Goal: Information Seeking & Learning: Learn about a topic

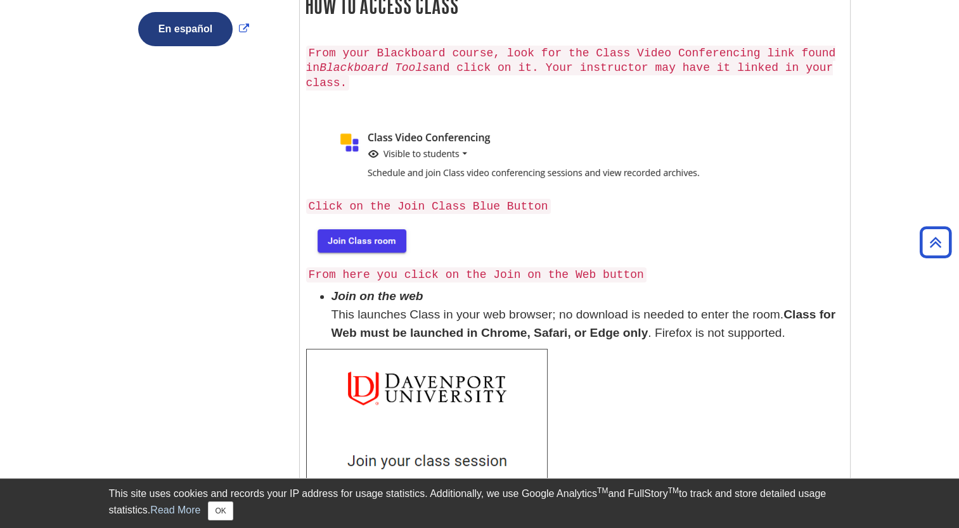
scroll to position [507, 0]
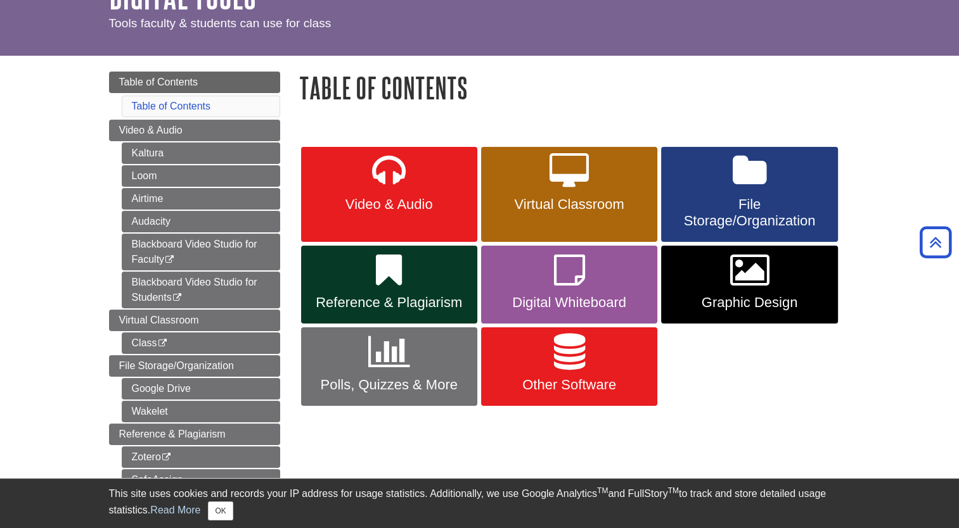
scroll to position [84, 0]
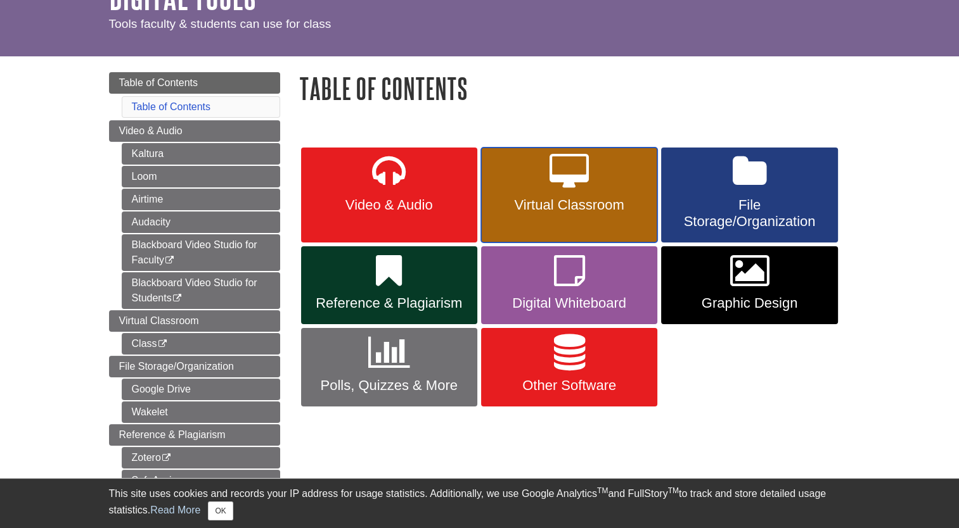
click at [576, 179] on icon at bounding box center [568, 172] width 39 height 37
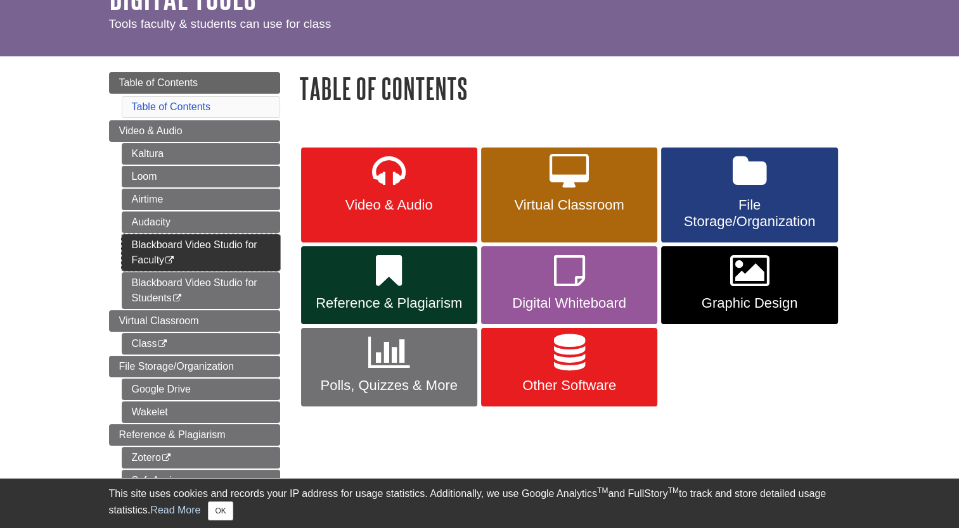
click at [179, 249] on link "Blackboard Video Studio for Faculty This link opens in a new window" at bounding box center [201, 252] width 158 height 37
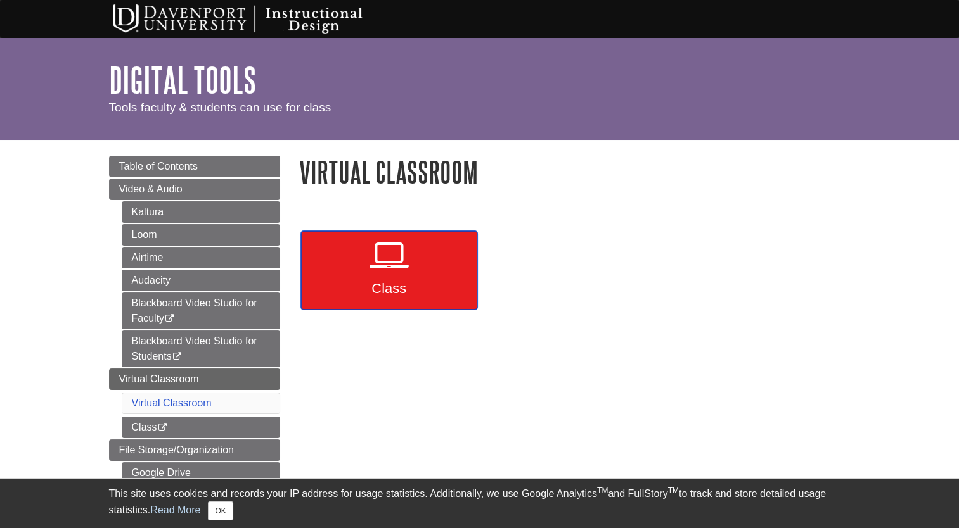
click at [388, 259] on icon at bounding box center [388, 256] width 39 height 37
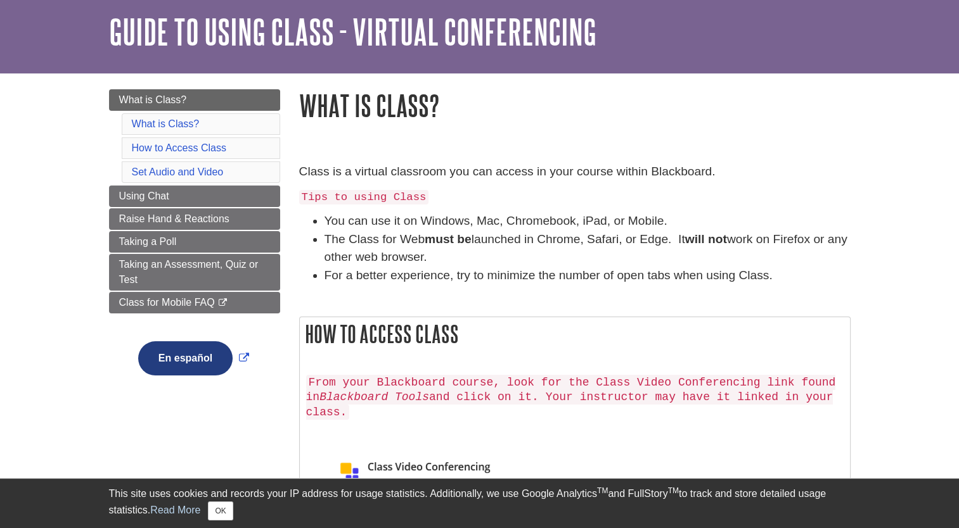
scroll to position [127, 0]
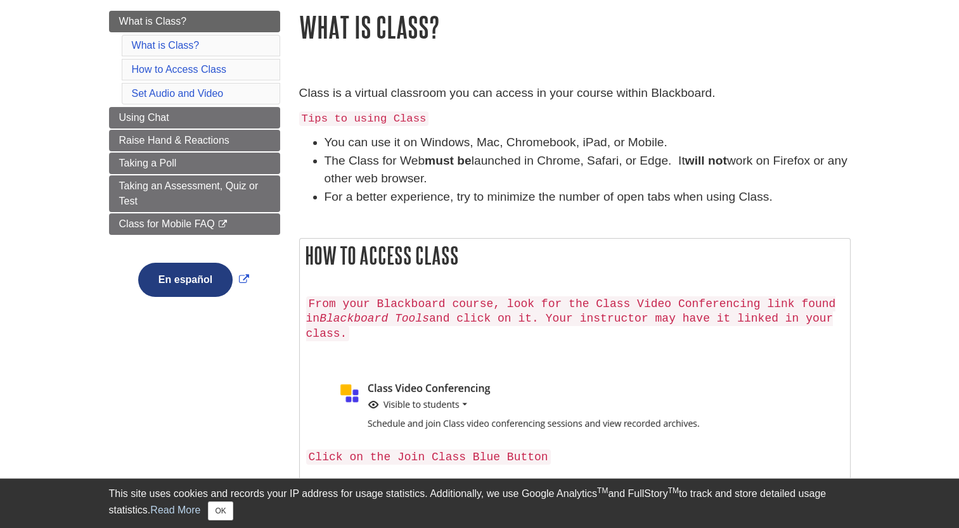
click at [347, 308] on code "From your Blackboard course, look for the Class Video Conferencing link found i…" at bounding box center [571, 320] width 530 height 46
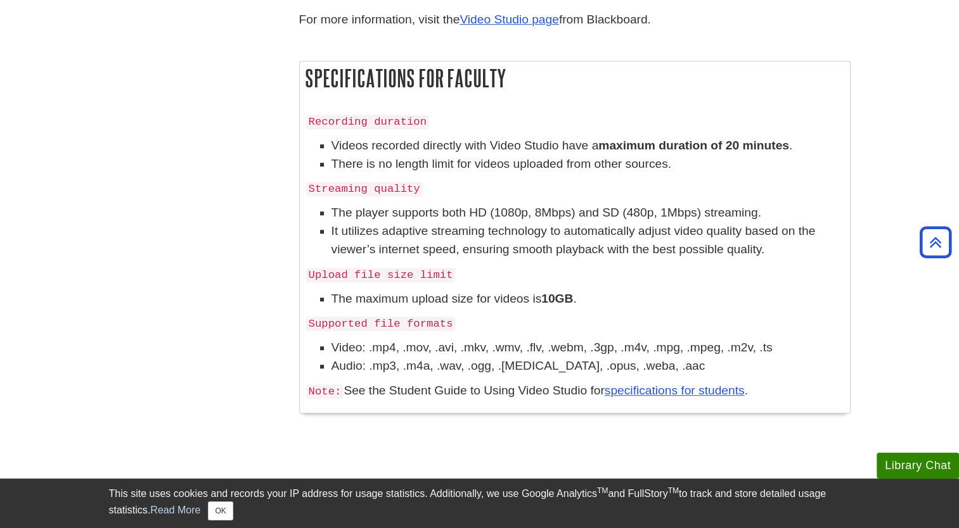
scroll to position [697, 0]
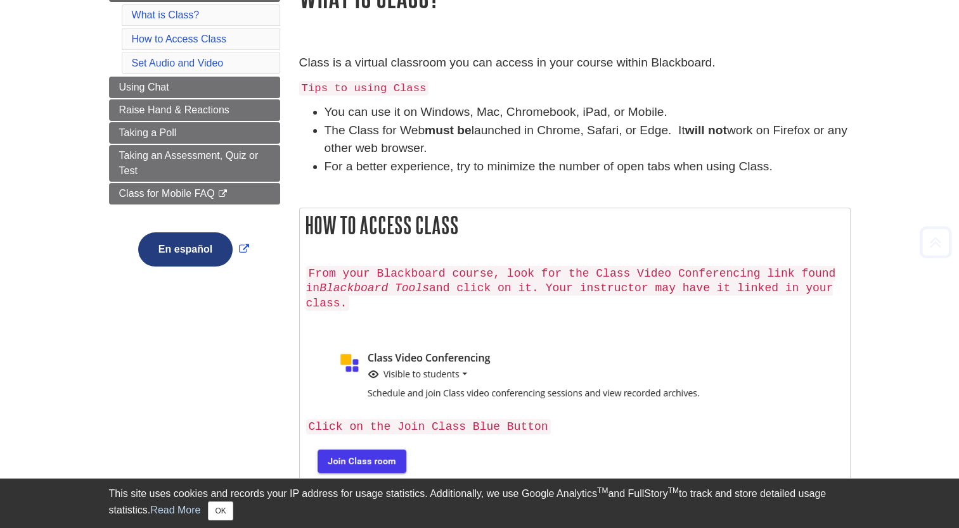
scroll to position [190, 0]
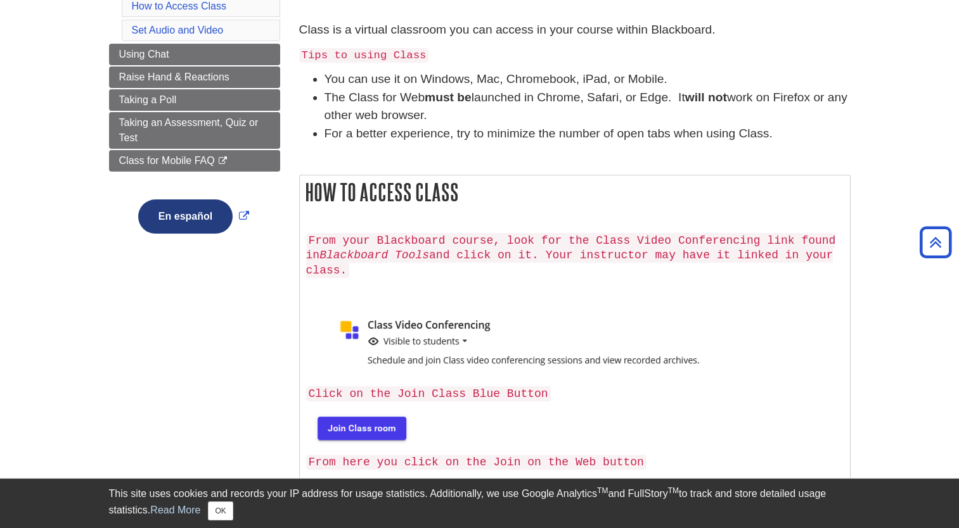
click at [374, 411] on img at bounding box center [360, 427] width 109 height 41
click at [414, 335] on img at bounding box center [542, 344] width 473 height 71
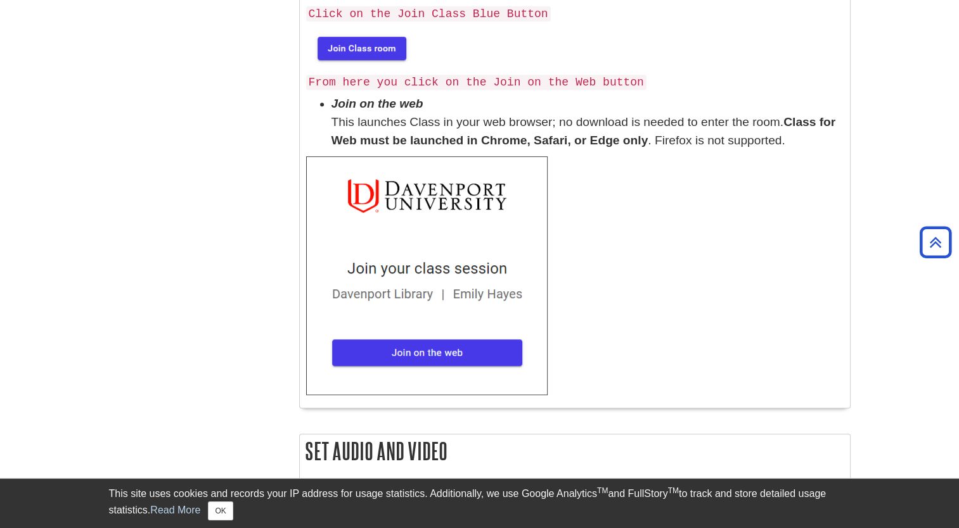
scroll to position [634, 0]
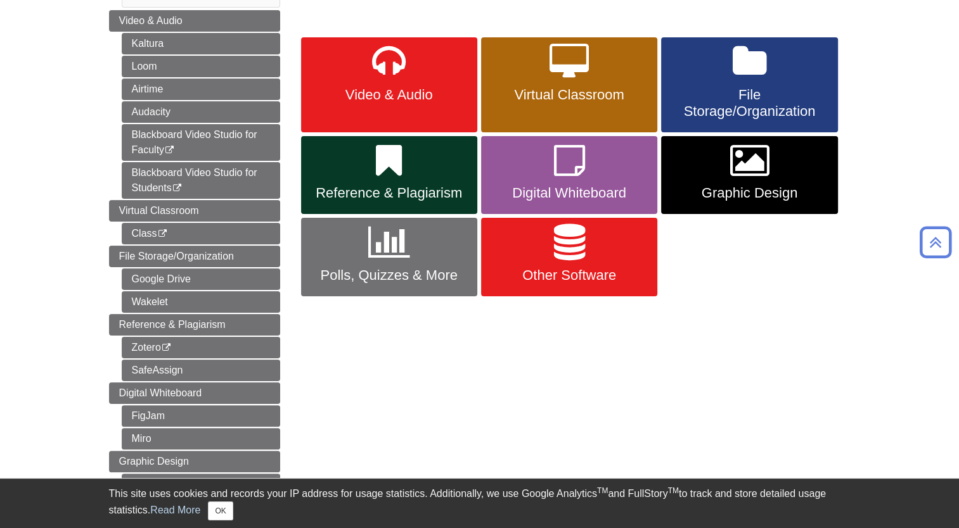
scroll to position [186, 0]
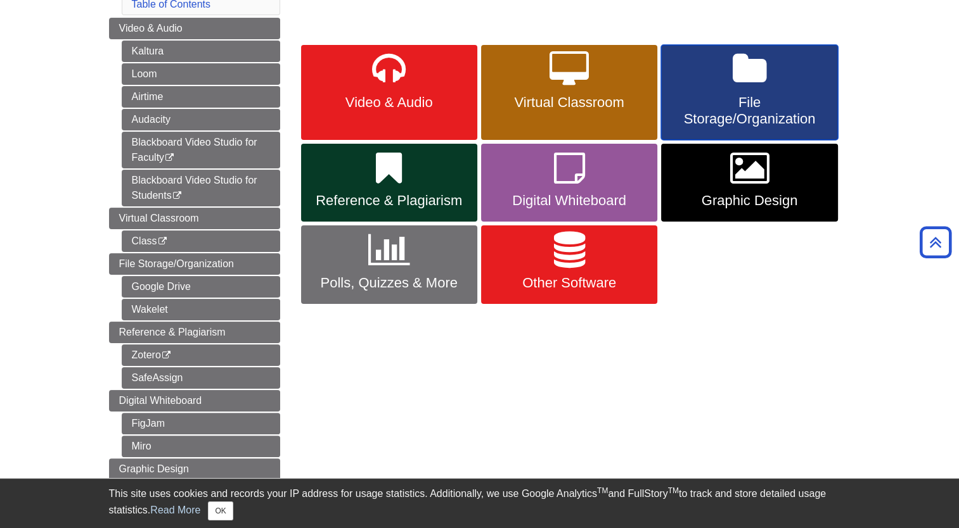
click at [764, 84] on icon at bounding box center [750, 69] width 34 height 37
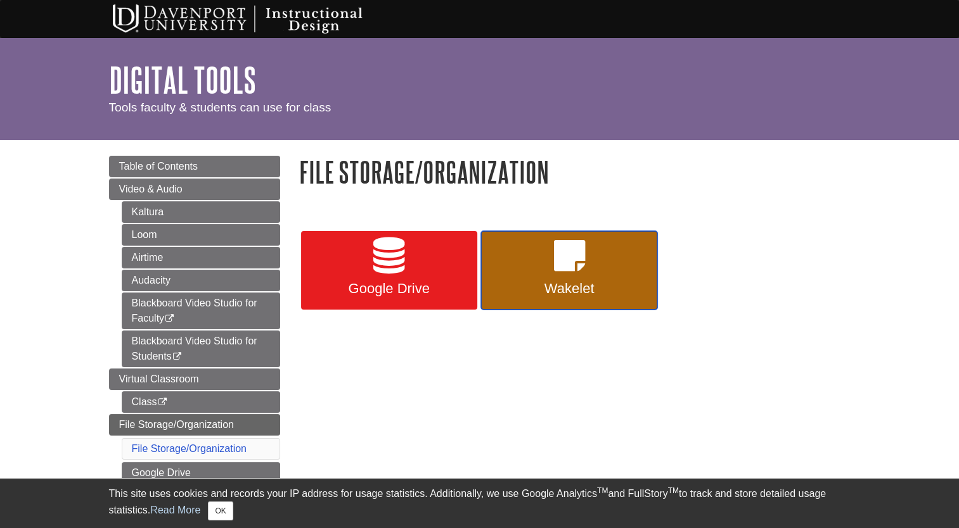
click at [563, 266] on icon at bounding box center [569, 256] width 31 height 37
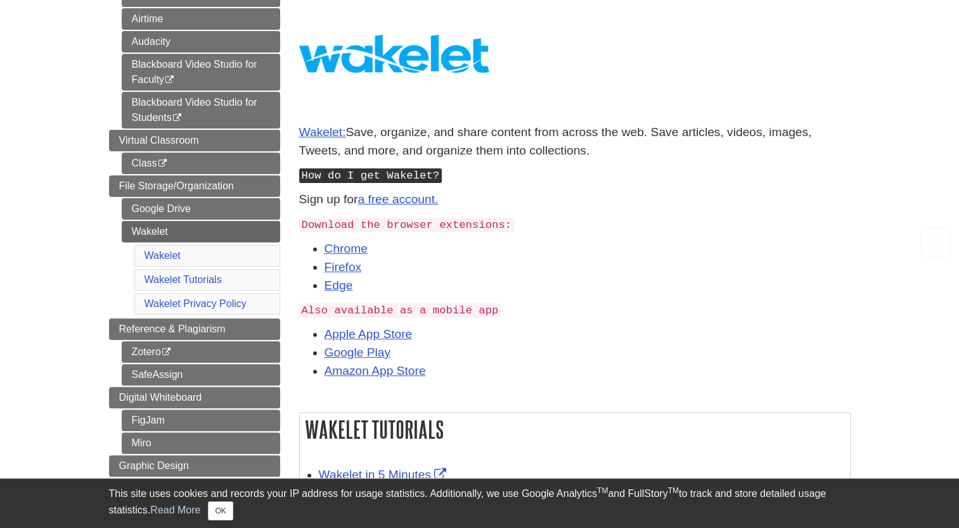
scroll to position [317, 0]
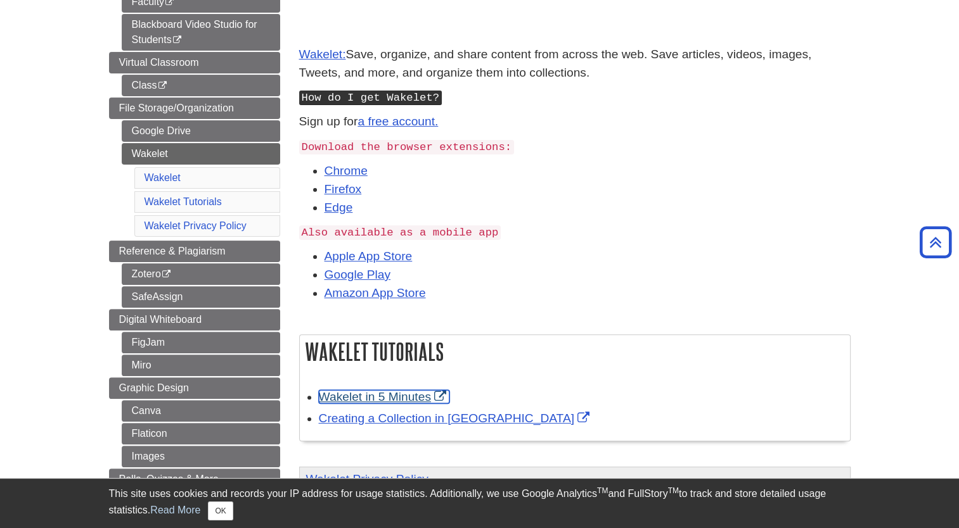
click at [404, 397] on link "Wakelet in 5 Minutes" at bounding box center [384, 396] width 131 height 13
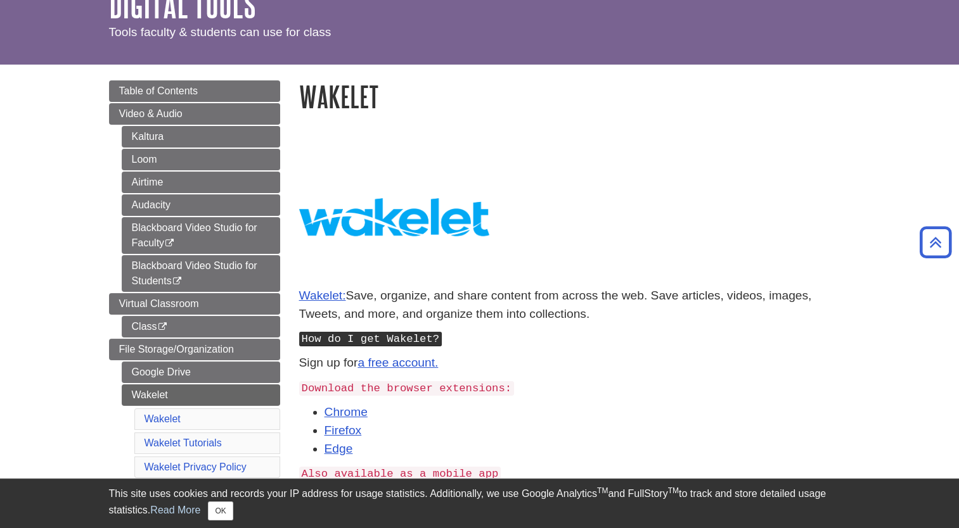
scroll to position [0, 0]
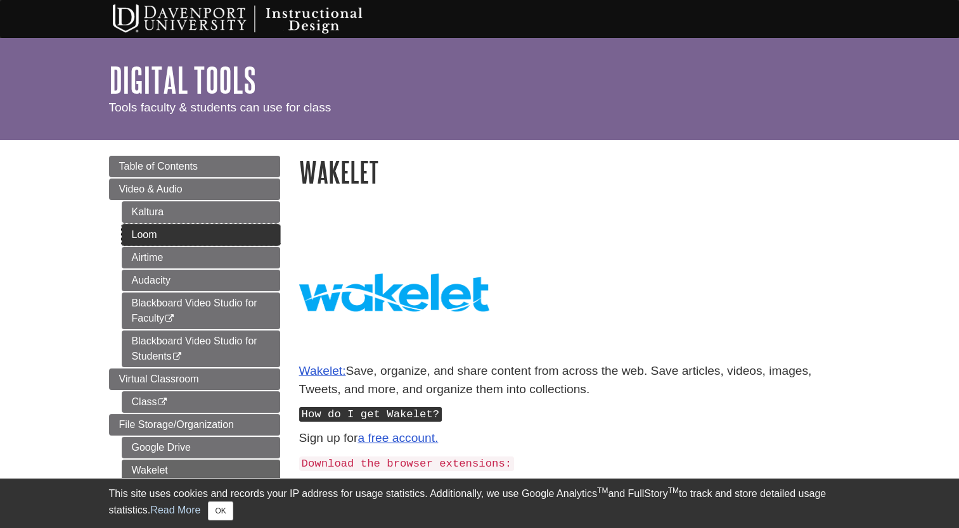
click at [150, 232] on link "Loom" at bounding box center [201, 235] width 158 height 22
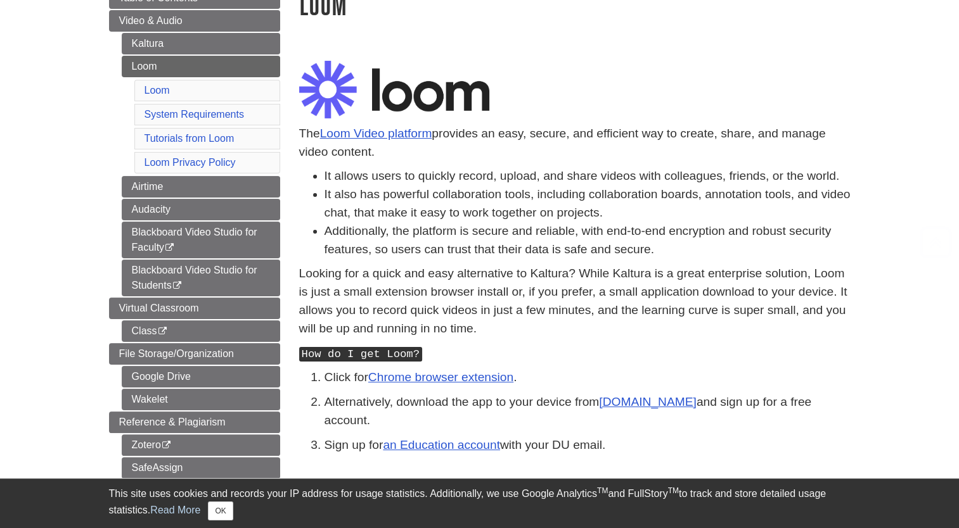
scroll to position [190, 0]
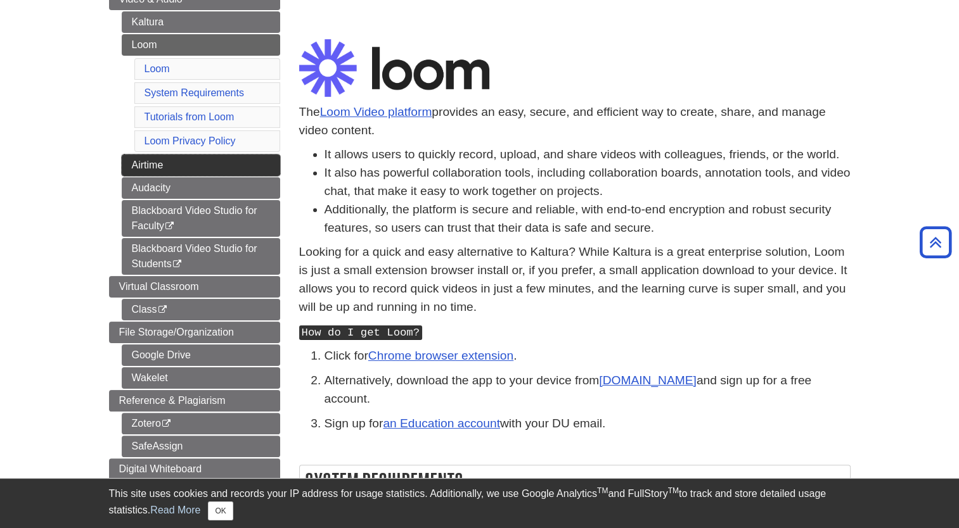
click at [150, 163] on link "Airtime" at bounding box center [201, 166] width 158 height 22
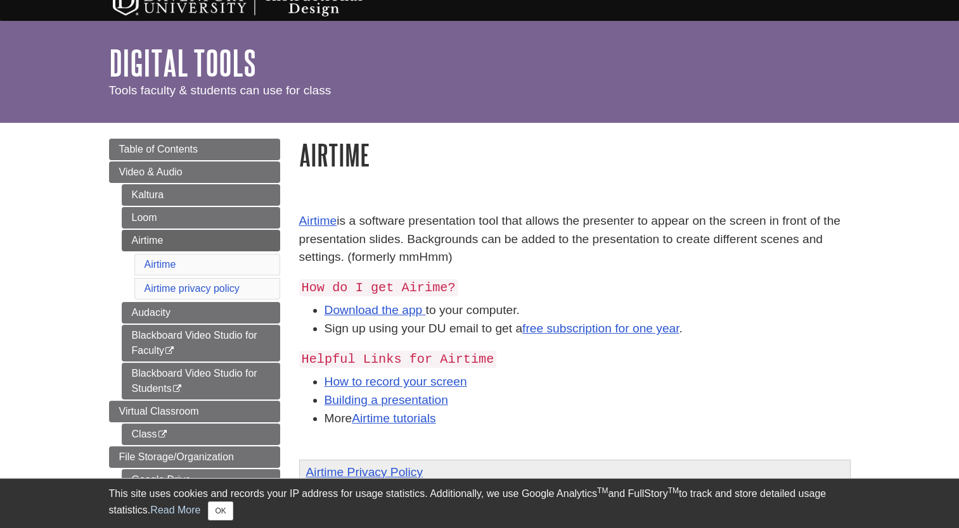
scroll to position [190, 0]
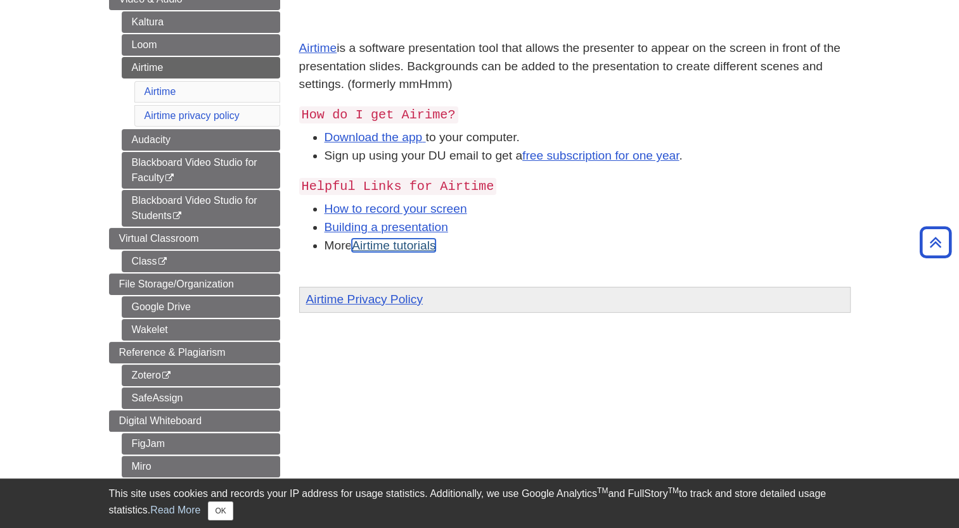
click at [385, 247] on link "Airtime tutorials" at bounding box center [394, 245] width 84 height 13
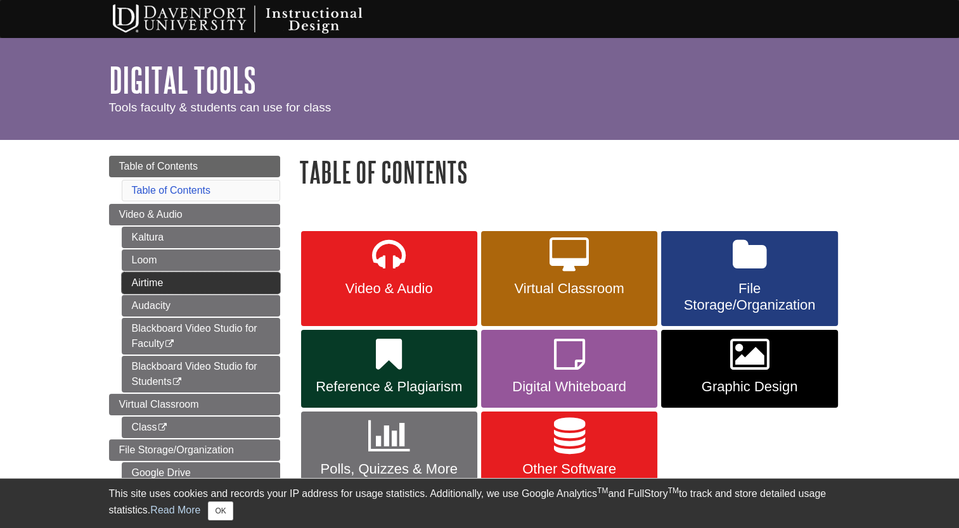
click at [146, 281] on link "Airtime" at bounding box center [201, 283] width 158 height 22
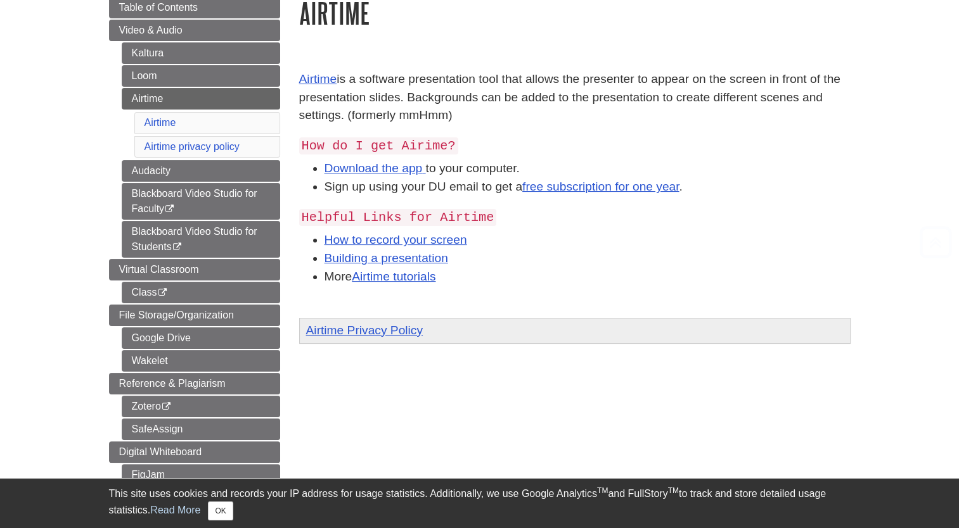
scroll to position [190, 0]
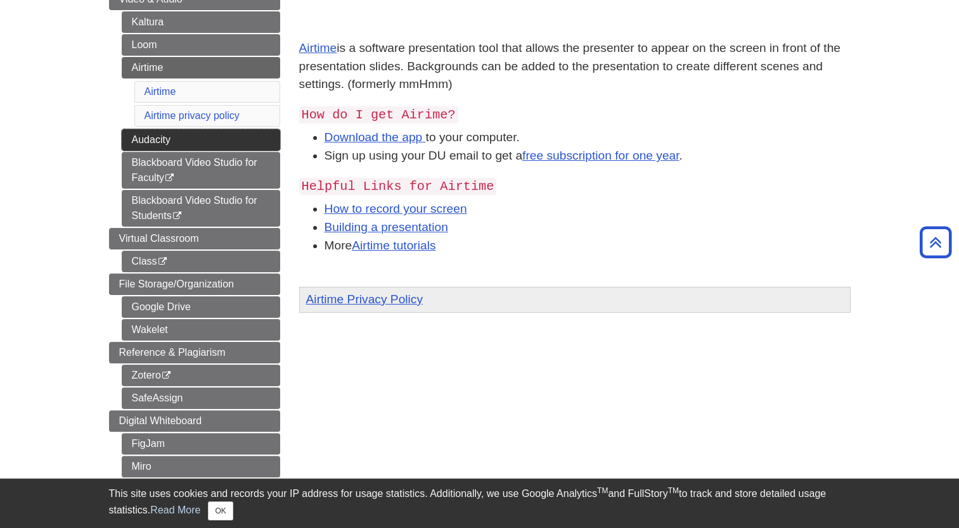
click at [143, 134] on link "Audacity" at bounding box center [201, 140] width 158 height 22
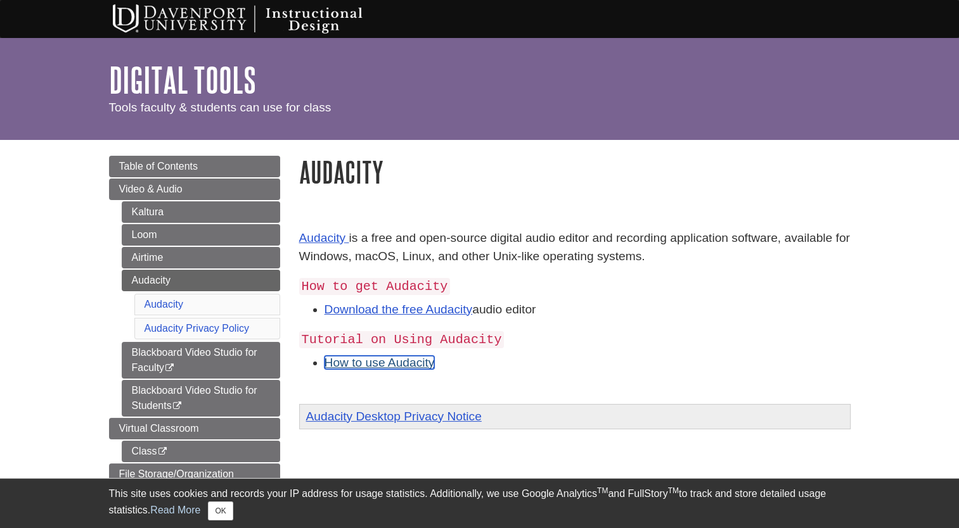
click at [387, 363] on link "How to use Audacity" at bounding box center [379, 362] width 110 height 13
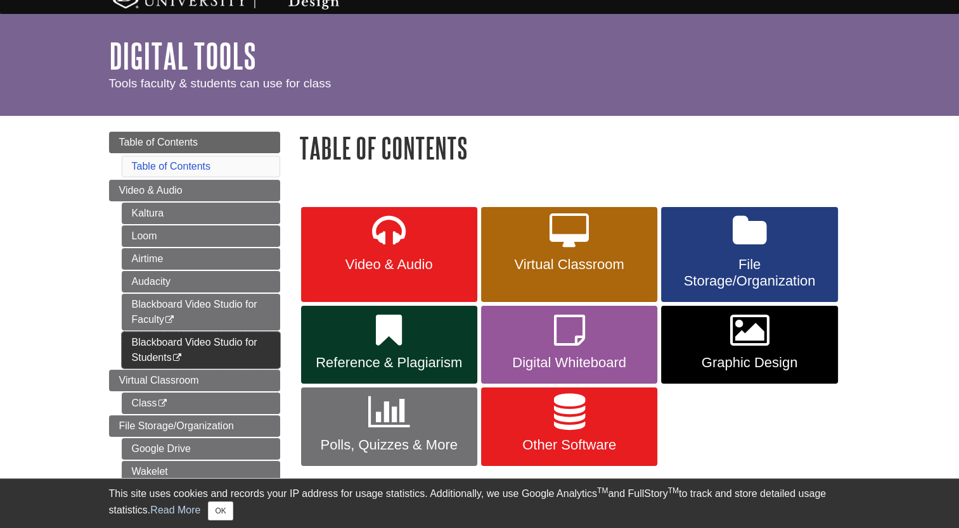
scroll to position [63, 0]
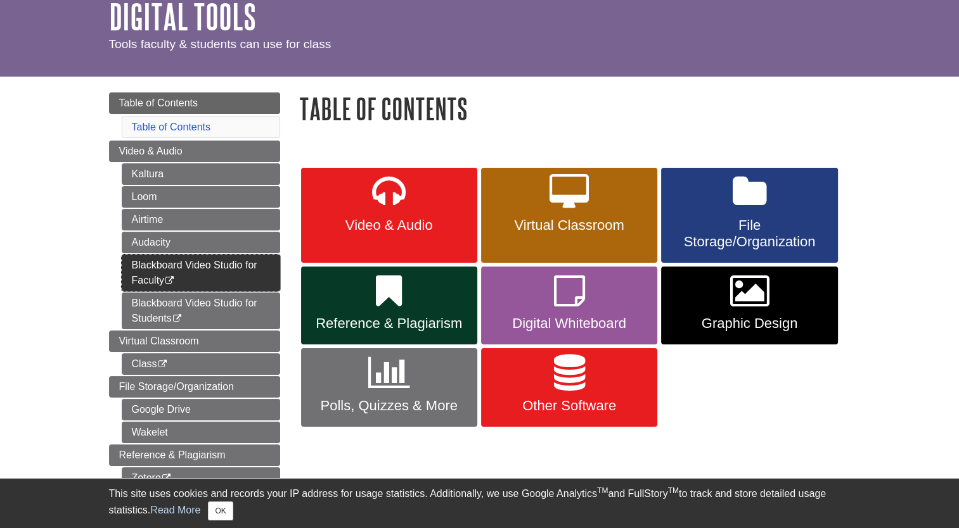
click at [219, 262] on link "Blackboard Video Studio for Faculty This link opens in a new window" at bounding box center [201, 273] width 158 height 37
click at [151, 260] on link "Blackboard Video Studio for Faculty This link opens in a new window" at bounding box center [201, 273] width 158 height 37
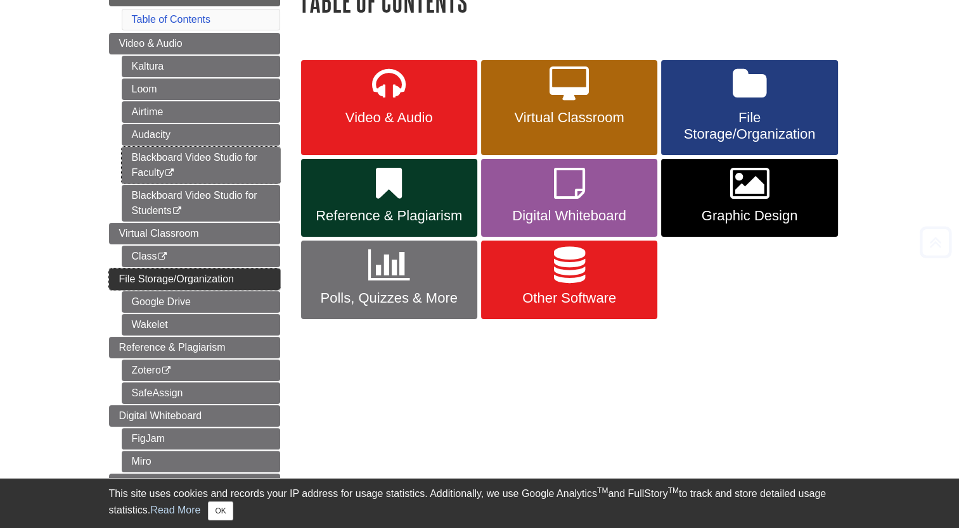
scroll to position [190, 0]
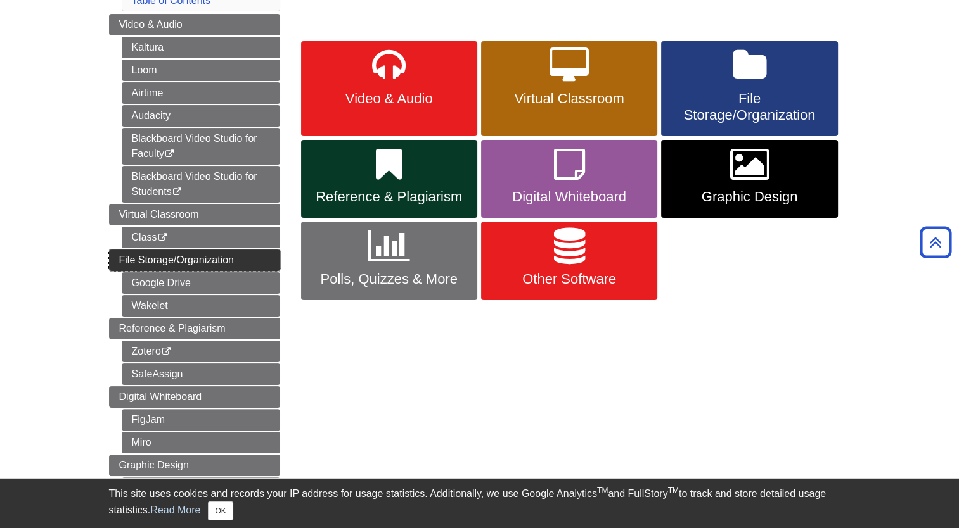
click at [233, 257] on link "File Storage/Organization" at bounding box center [194, 261] width 171 height 22
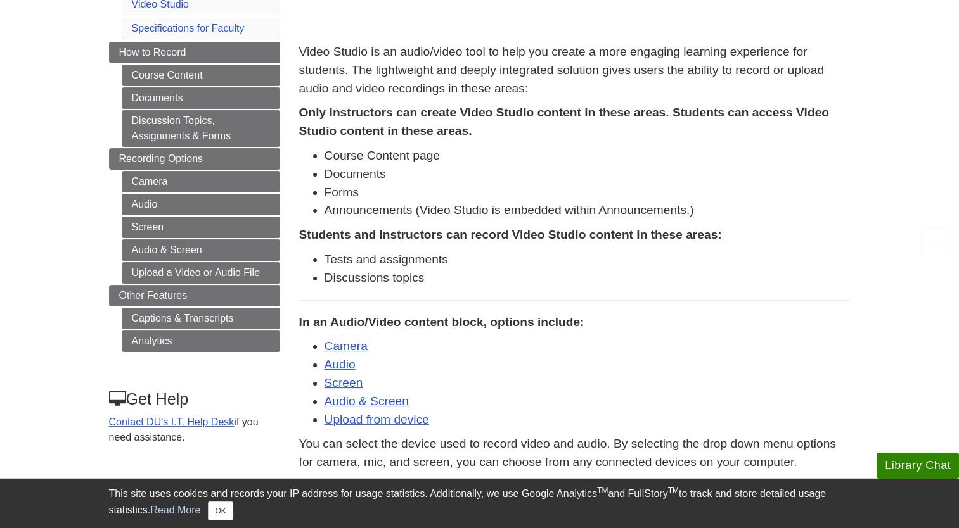
scroll to position [190, 0]
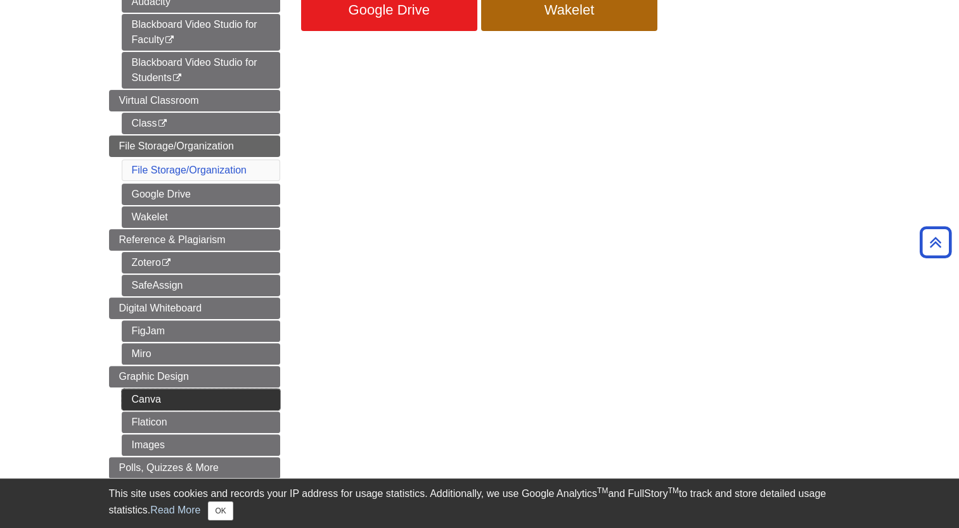
scroll to position [317, 0]
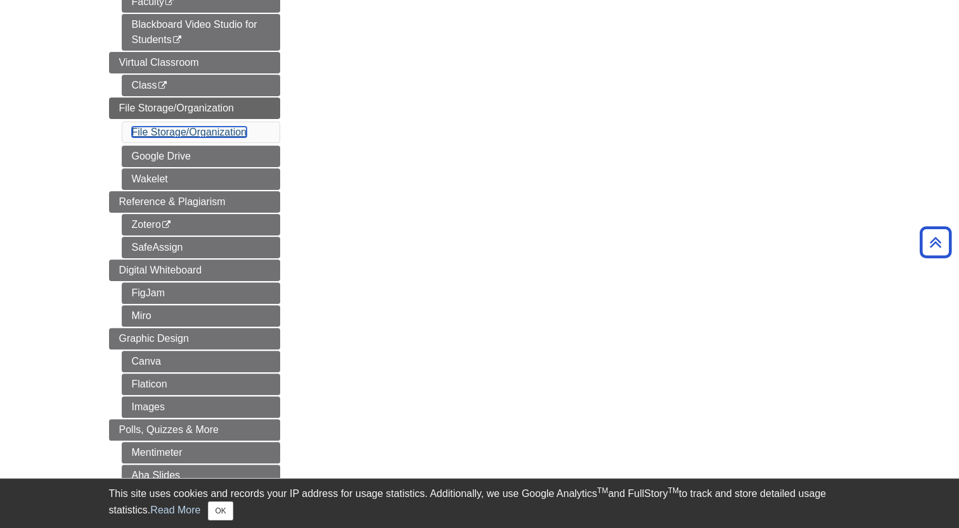
click at [202, 127] on link "File Storage/Organization" at bounding box center [189, 132] width 115 height 11
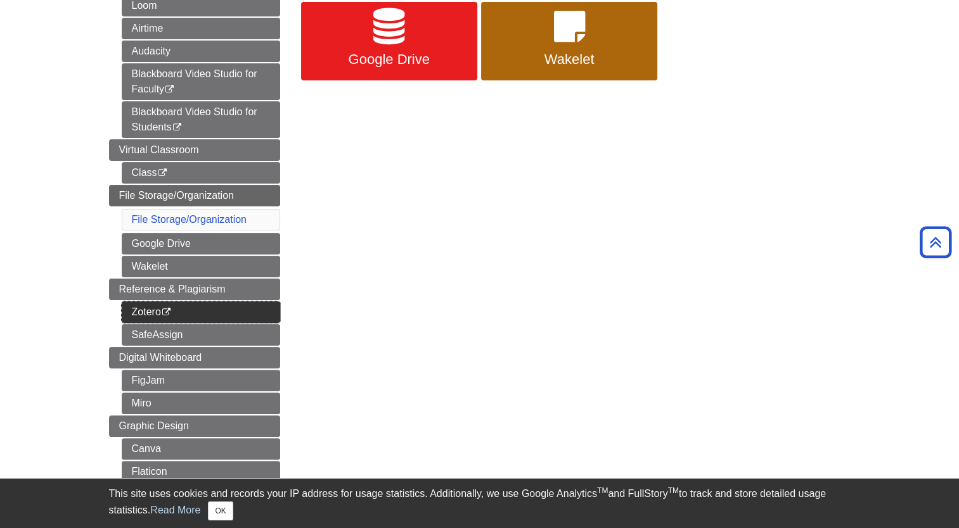
click at [142, 304] on link "Zotero This link opens in a new window" at bounding box center [201, 313] width 158 height 22
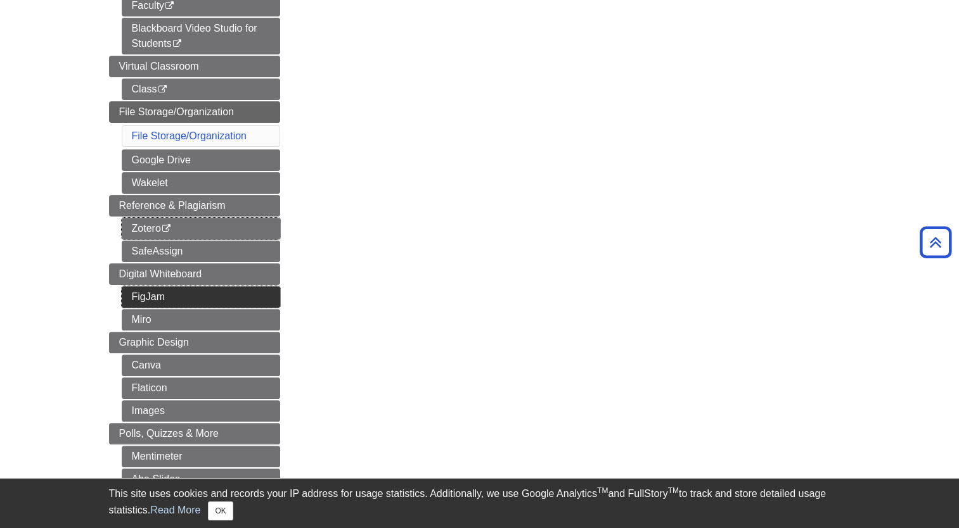
scroll to position [419, 0]
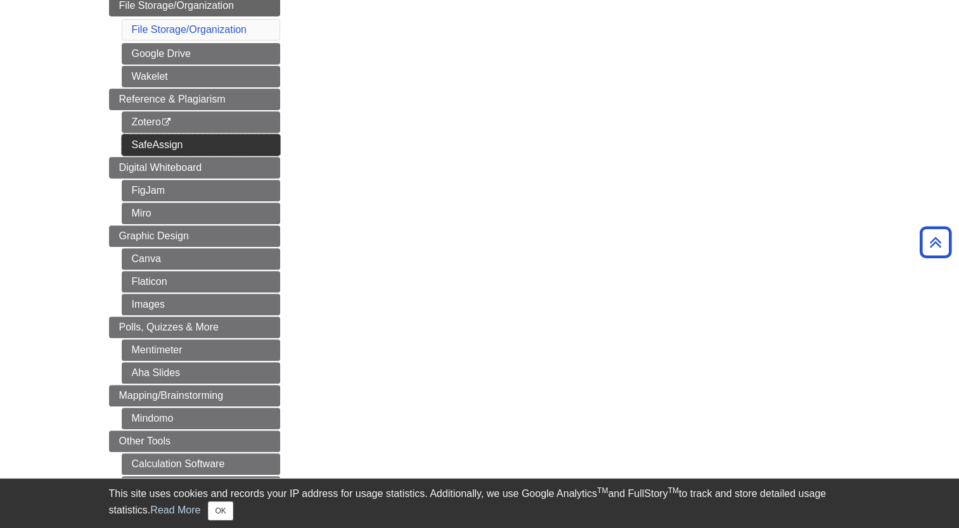
click at [170, 142] on link "SafeAssign" at bounding box center [201, 145] width 158 height 22
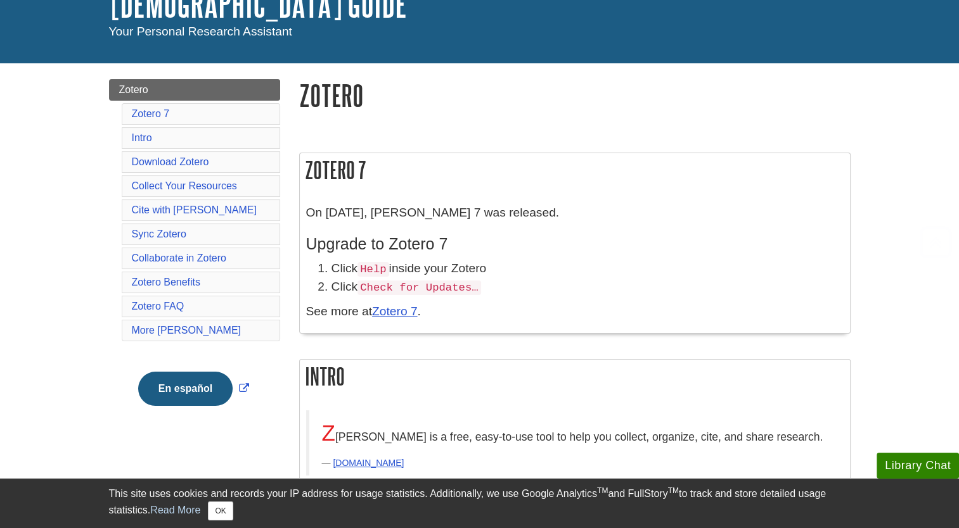
scroll to position [190, 0]
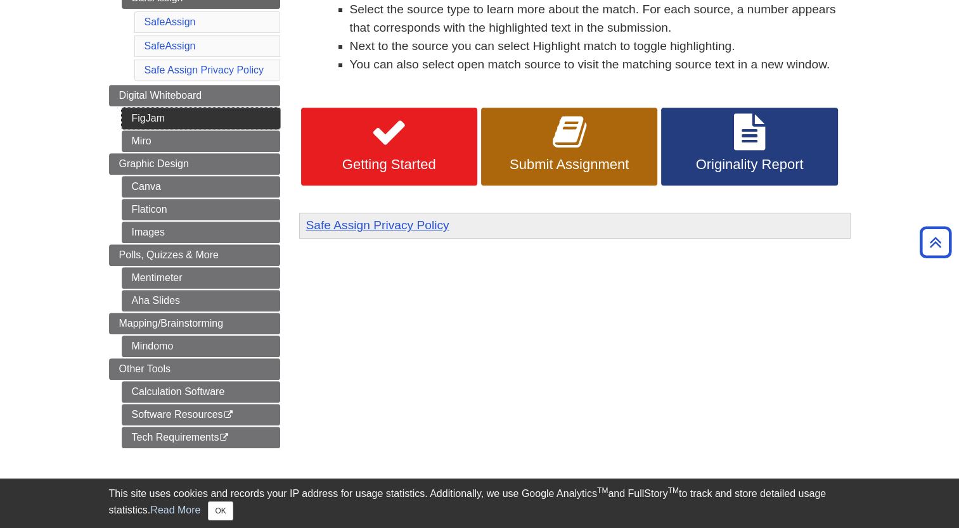
scroll to position [570, 0]
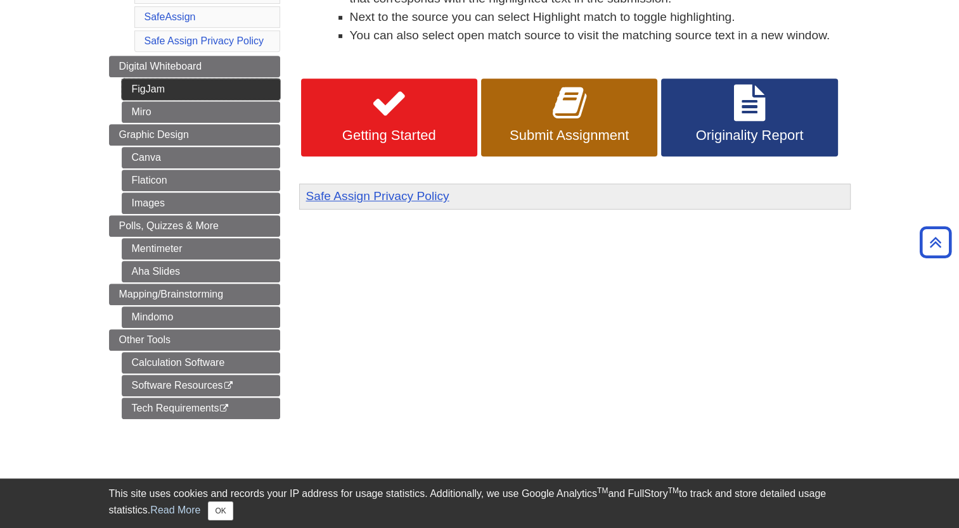
click at [157, 79] on link "FigJam" at bounding box center [201, 90] width 158 height 22
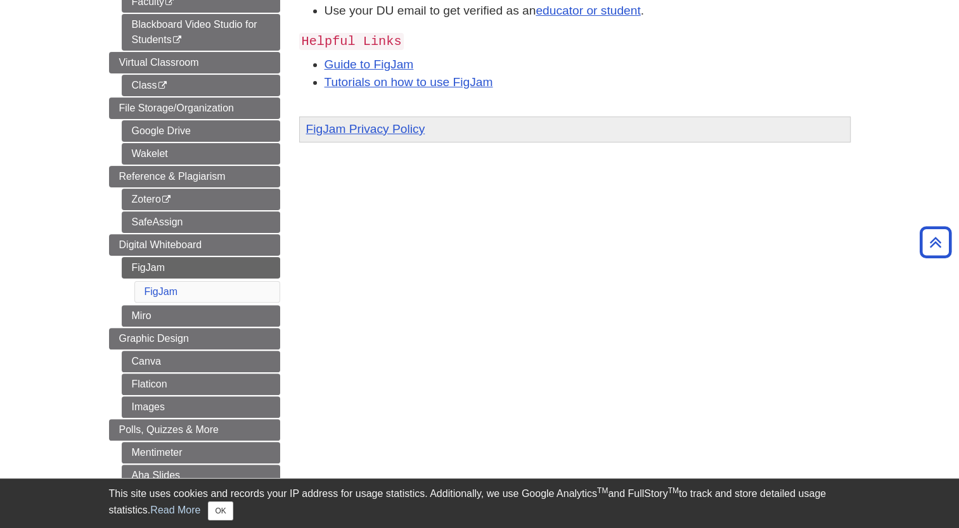
scroll to position [63, 0]
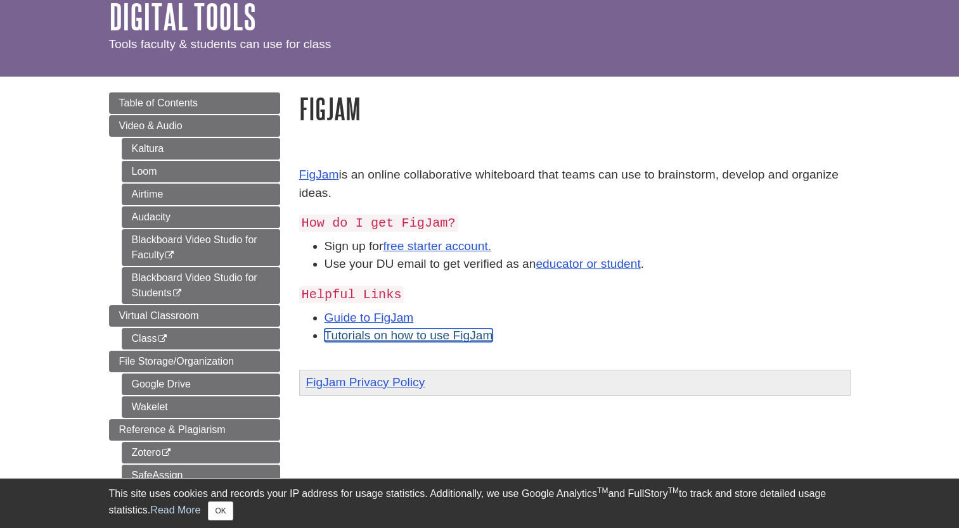
click at [413, 337] on link "Tutorials on how to use FigJam" at bounding box center [408, 335] width 169 height 13
click at [363, 314] on link "Guide to FigJam" at bounding box center [368, 317] width 89 height 13
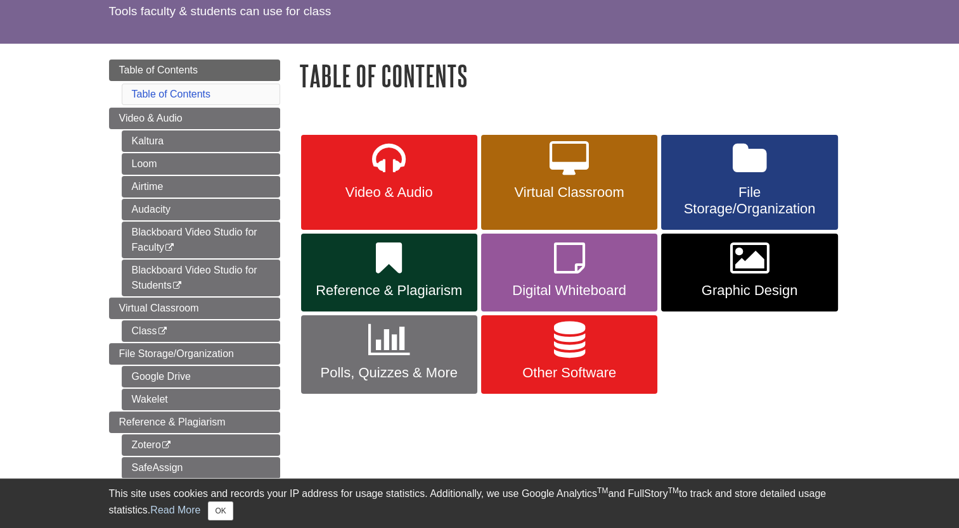
scroll to position [317, 0]
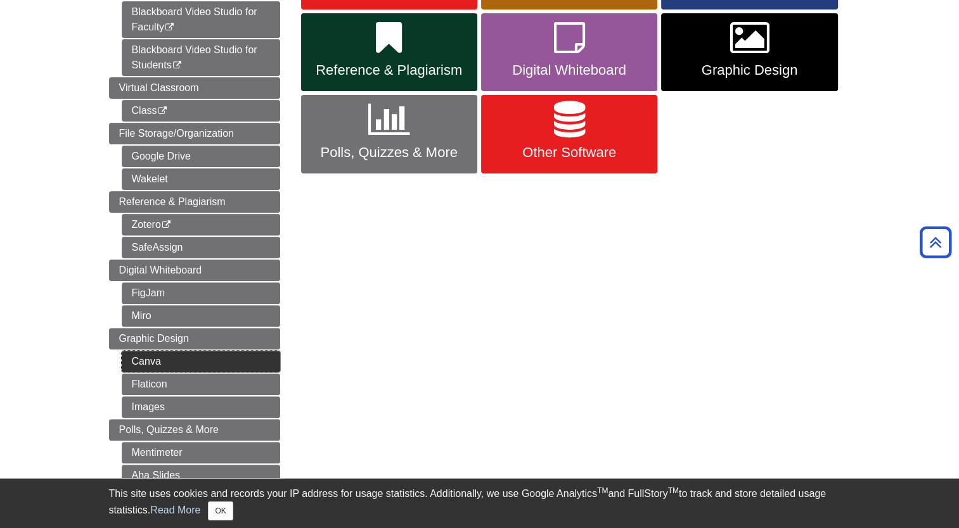
click at [151, 354] on link "Canva" at bounding box center [201, 362] width 158 height 22
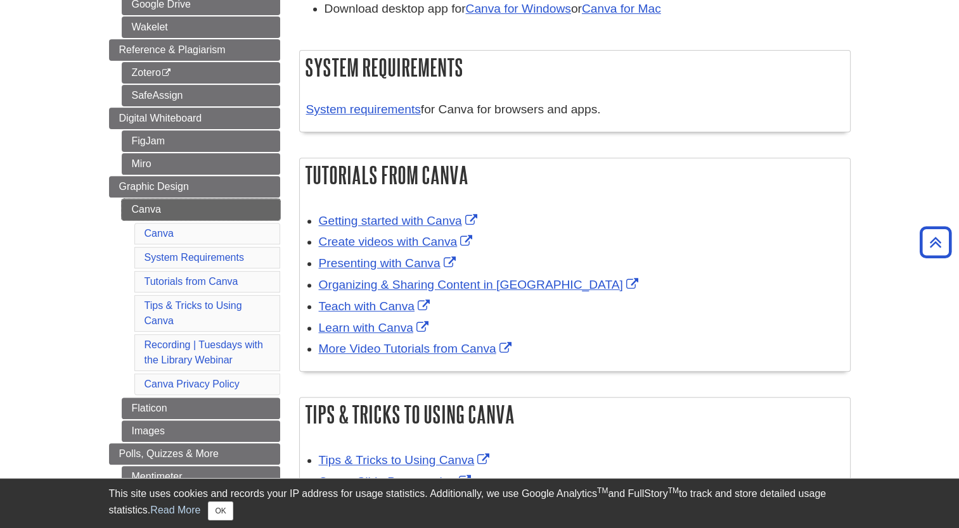
scroll to position [634, 0]
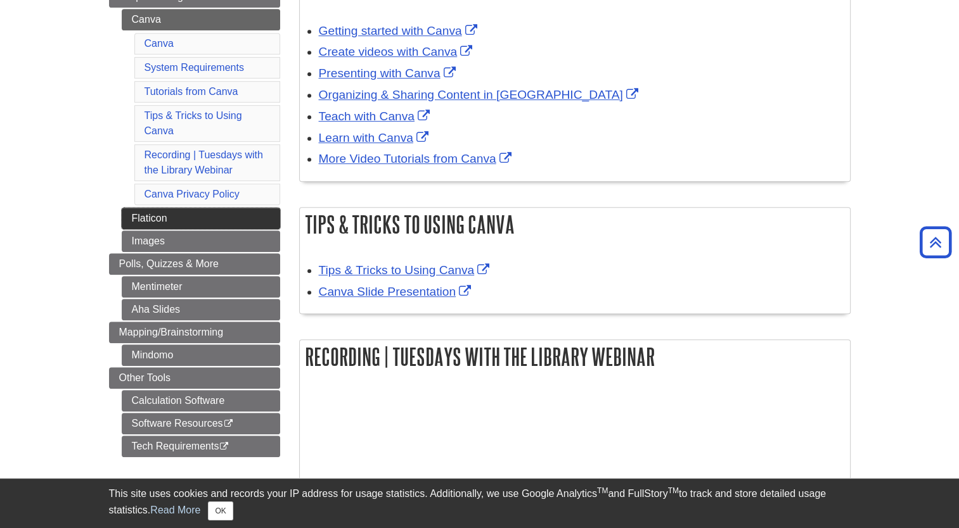
click at [147, 210] on link "Flaticon" at bounding box center [201, 219] width 158 height 22
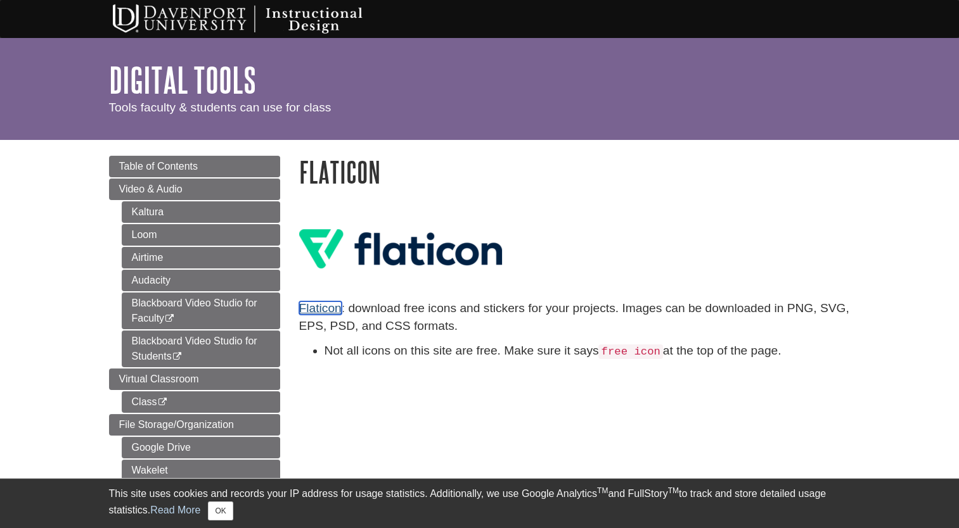
click at [328, 312] on link "Flaticon" at bounding box center [320, 308] width 42 height 13
click at [317, 306] on link "Flaticon" at bounding box center [320, 308] width 42 height 13
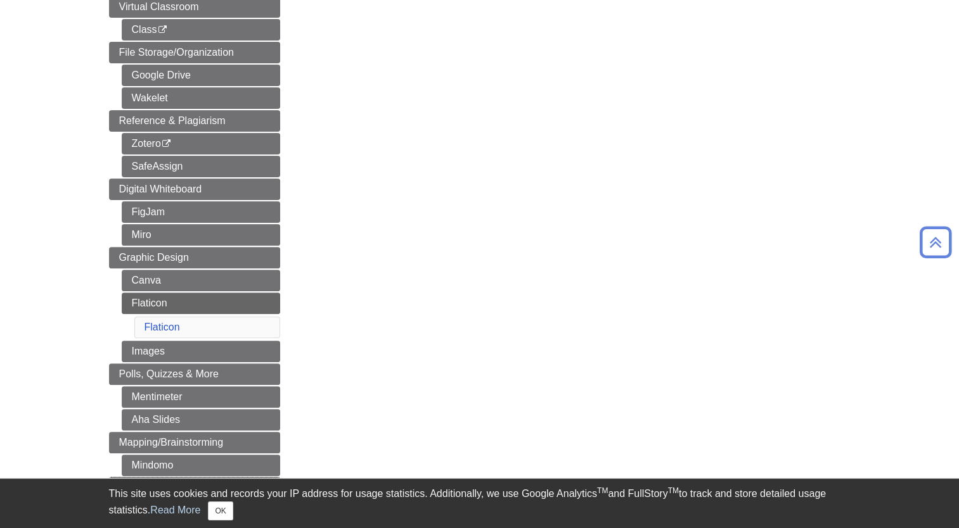
scroll to position [507, 0]
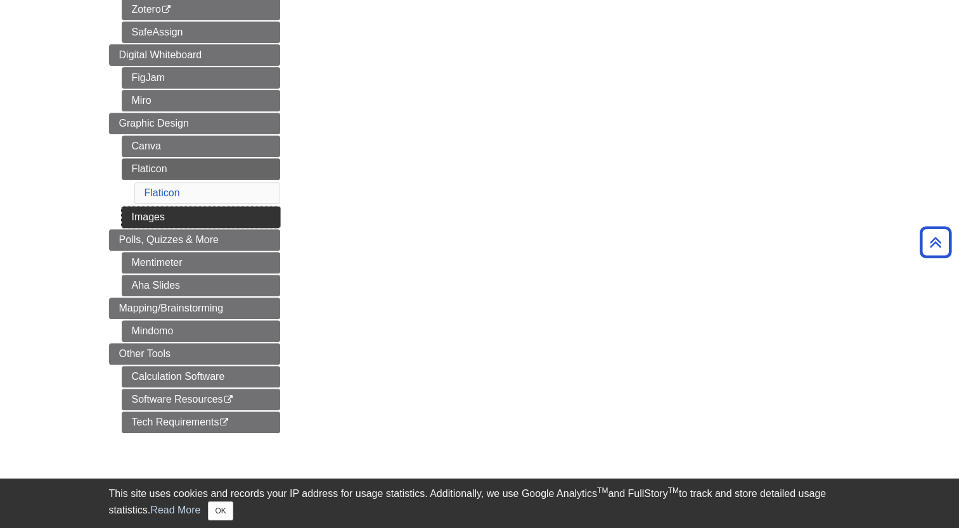
click at [136, 214] on link "Images" at bounding box center [201, 218] width 158 height 22
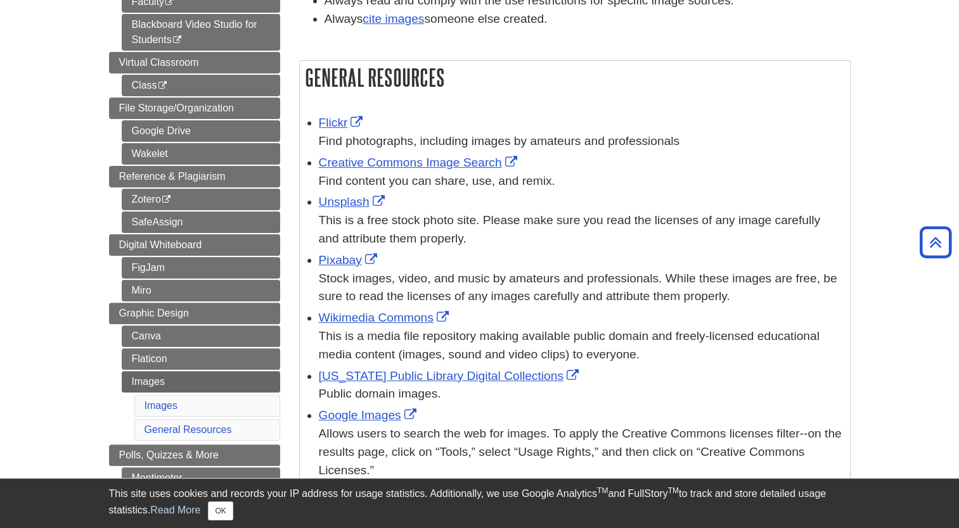
scroll to position [507, 0]
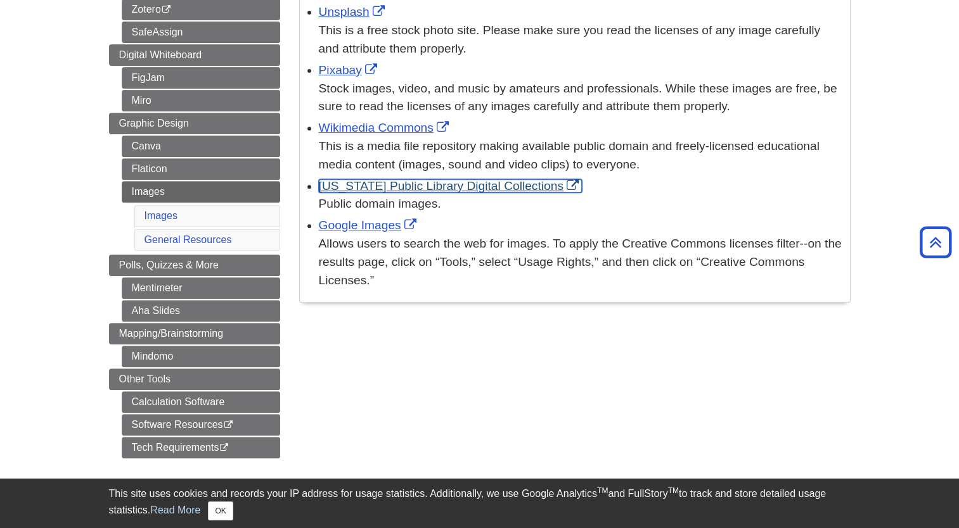
click at [433, 184] on a=pd"] "[US_STATE] Public Library Digital Collections" at bounding box center [450, 185] width 263 height 13
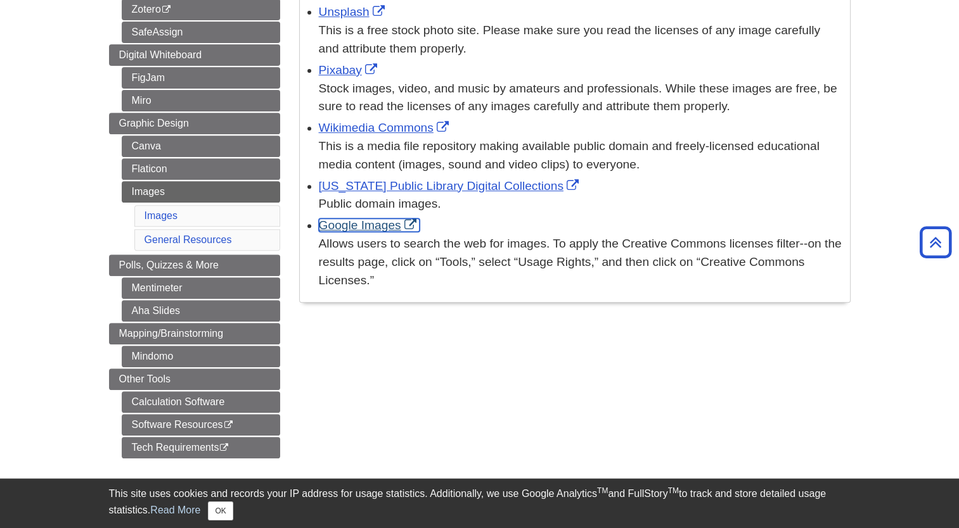
click at [377, 224] on link "Google Images" at bounding box center [369, 225] width 101 height 13
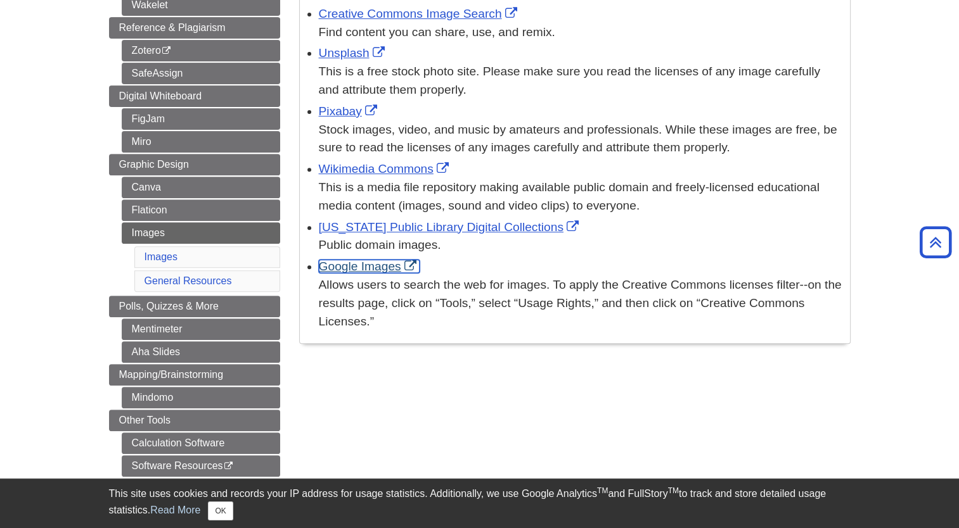
scroll to position [380, 0]
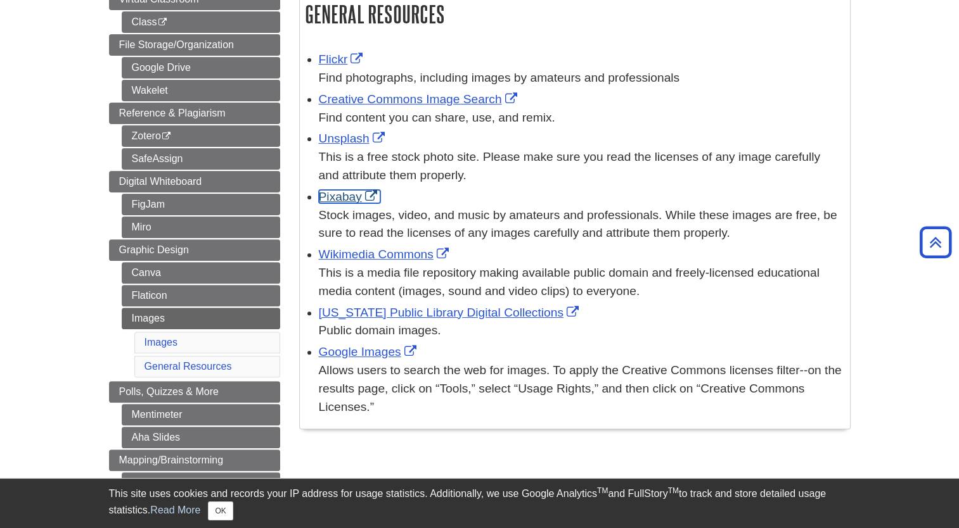
click at [340, 196] on link "Pixabay" at bounding box center [349, 196] width 61 height 13
click at [346, 137] on link "Unsplash" at bounding box center [353, 138] width 69 height 13
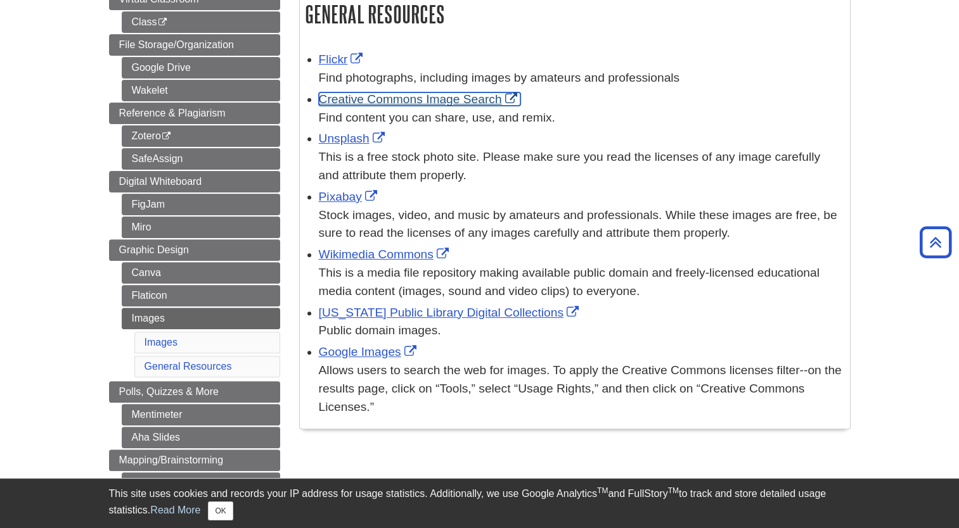
click at [413, 100] on link "Creative Commons Image Search" at bounding box center [420, 99] width 202 height 13
